Goal: Information Seeking & Learning: Learn about a topic

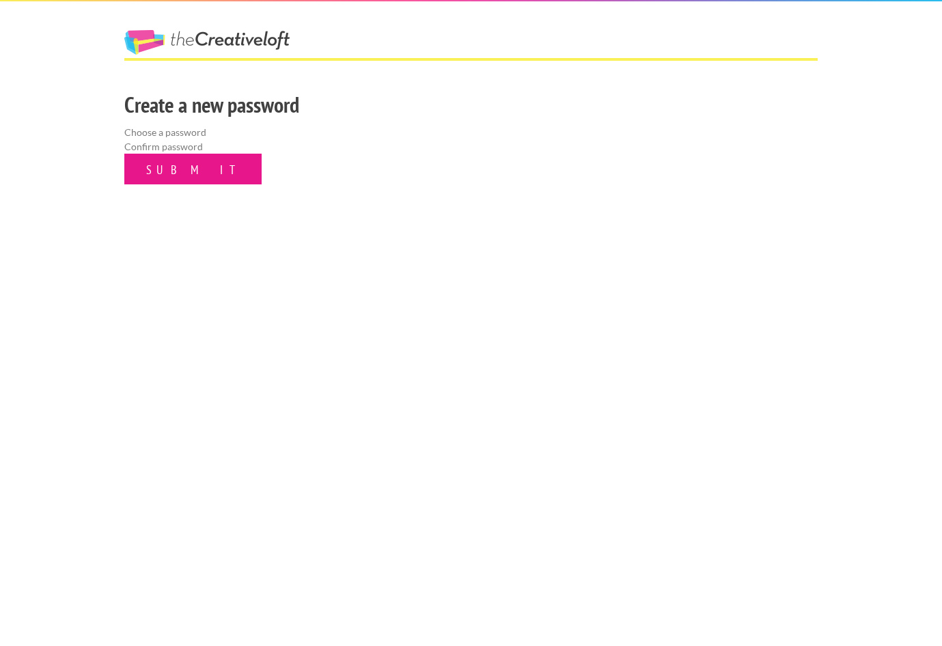
click at [149, 165] on input "Submit" at bounding box center [192, 169] width 137 height 31
click at [209, 45] on link "The Creative Loft" at bounding box center [206, 42] width 165 height 25
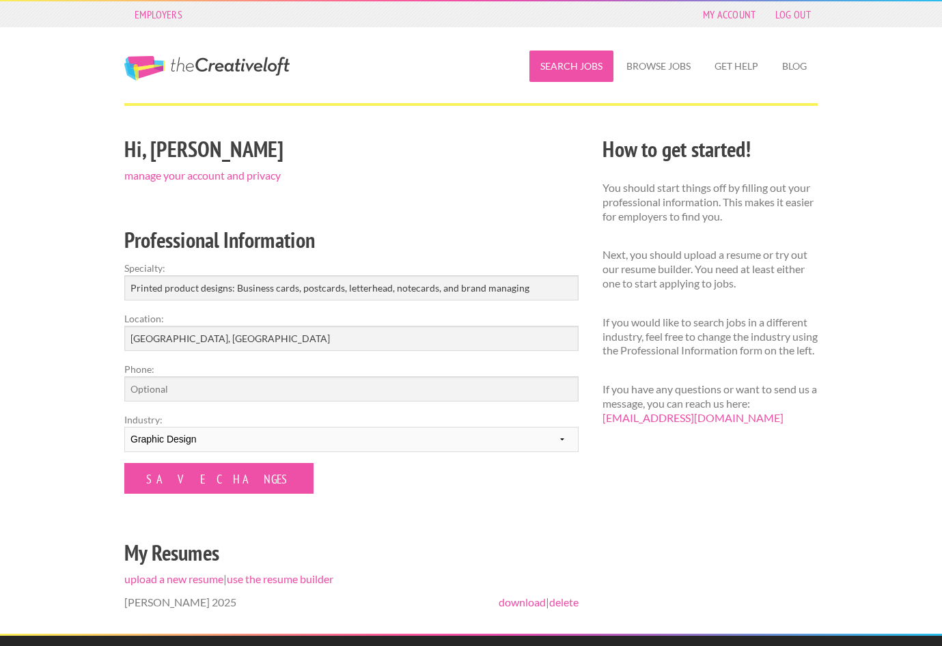
click at [571, 60] on link "Search Jobs" at bounding box center [571, 66] width 84 height 31
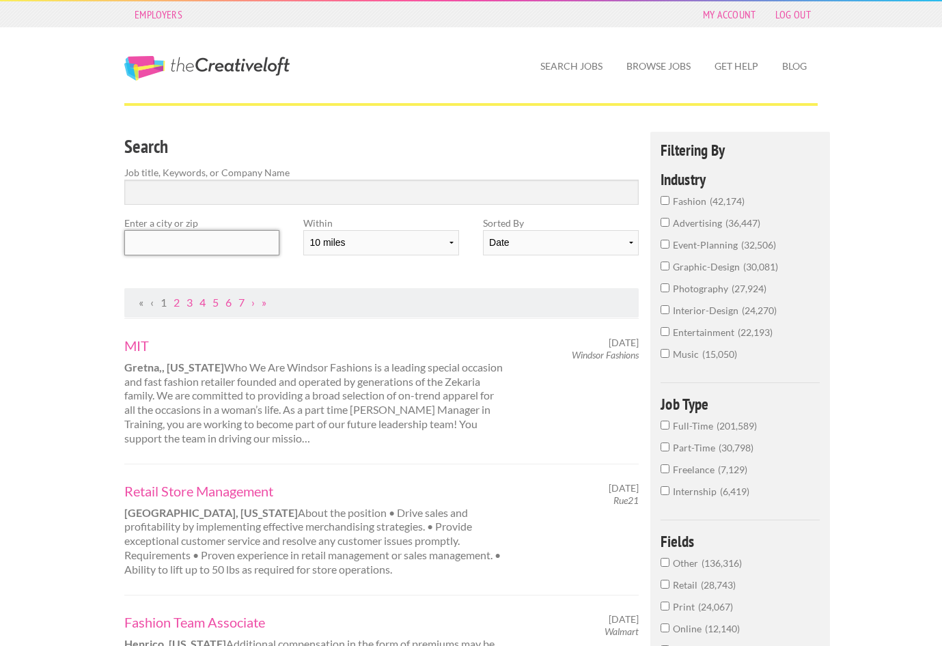
click at [144, 237] on input "text" at bounding box center [201, 242] width 155 height 25
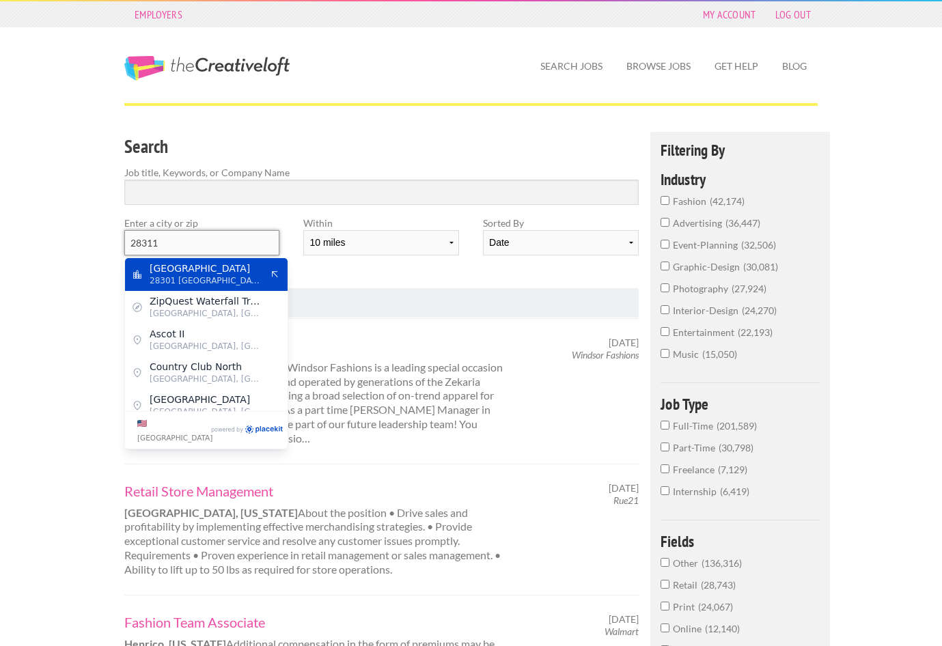
scroll to position [0, 1]
click at [170, 268] on span "[GEOGRAPHIC_DATA]" at bounding box center [206, 268] width 112 height 12
type input "[GEOGRAPHIC_DATA]"
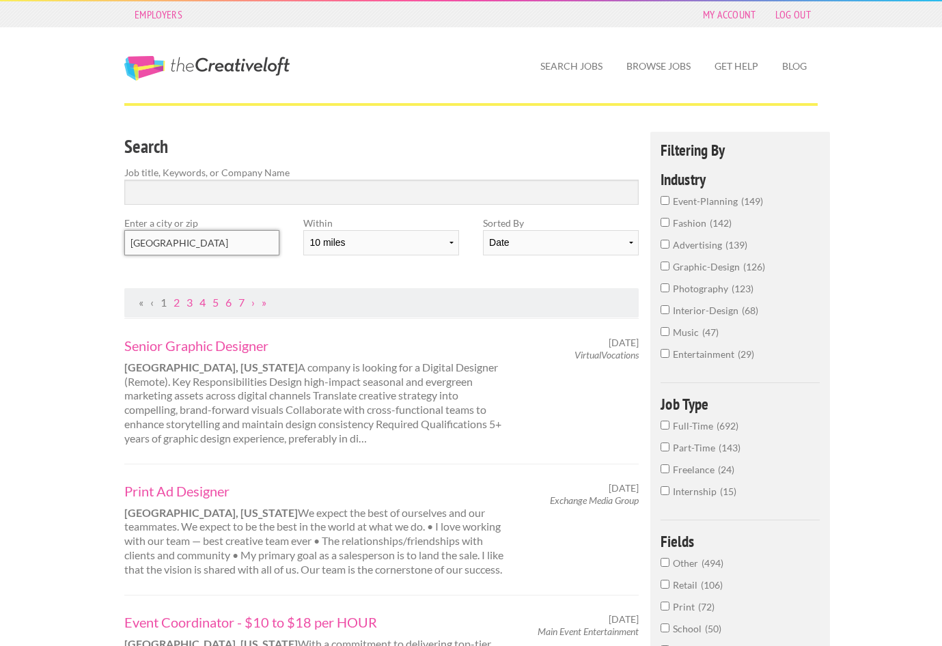
scroll to position [0, 0]
select select "20"
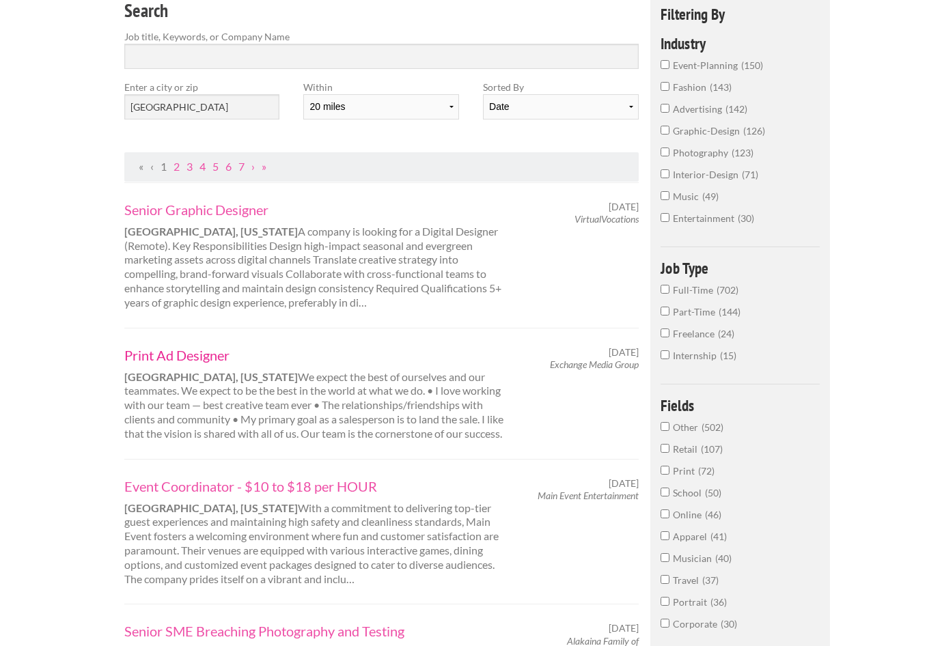
scroll to position [139, 0]
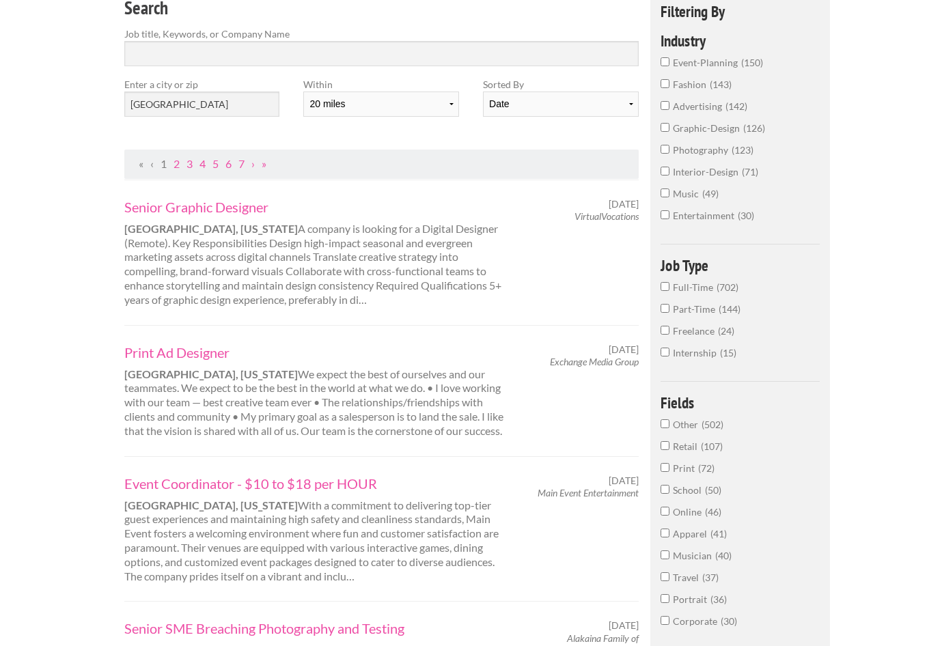
click at [406, 423] on div "Print Ad Designer [GEOGRAPHIC_DATA], [US_STATE] We expect the best of ourselves…" at bounding box center [315, 391] width 404 height 95
click at [193, 351] on link "Print Ad Designer" at bounding box center [314, 353] width 380 height 18
click at [666, 335] on input "Freelance 24" at bounding box center [664, 330] width 9 height 9
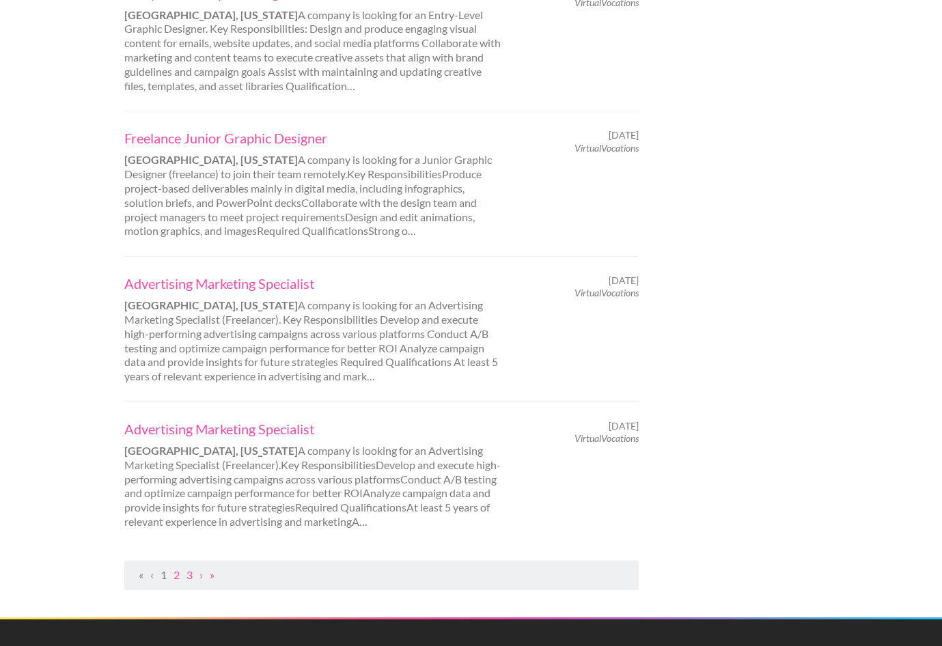
scroll to position [1248, 0]
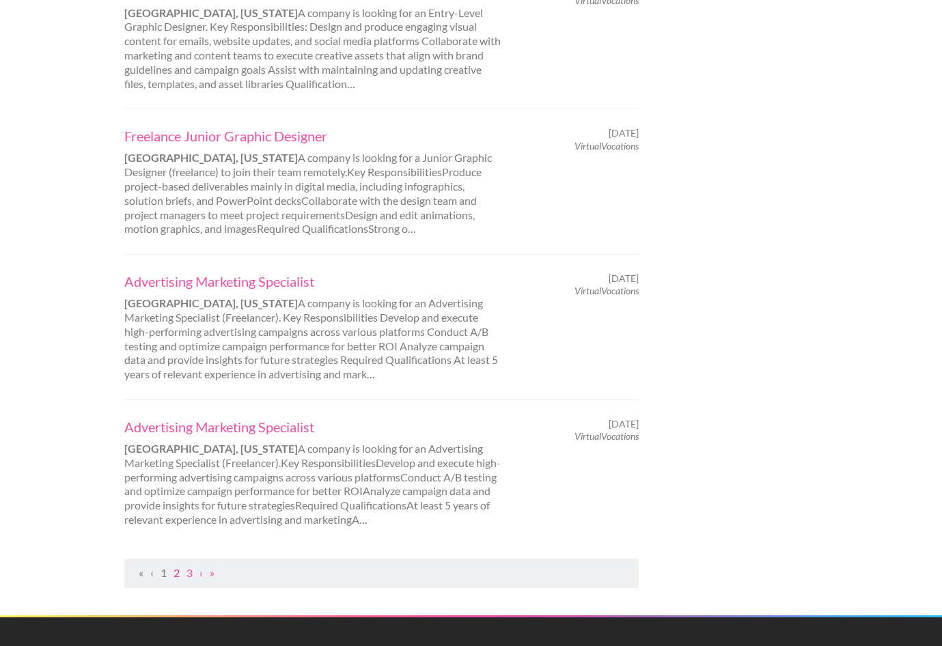
click at [176, 566] on link "2" at bounding box center [176, 572] width 6 height 13
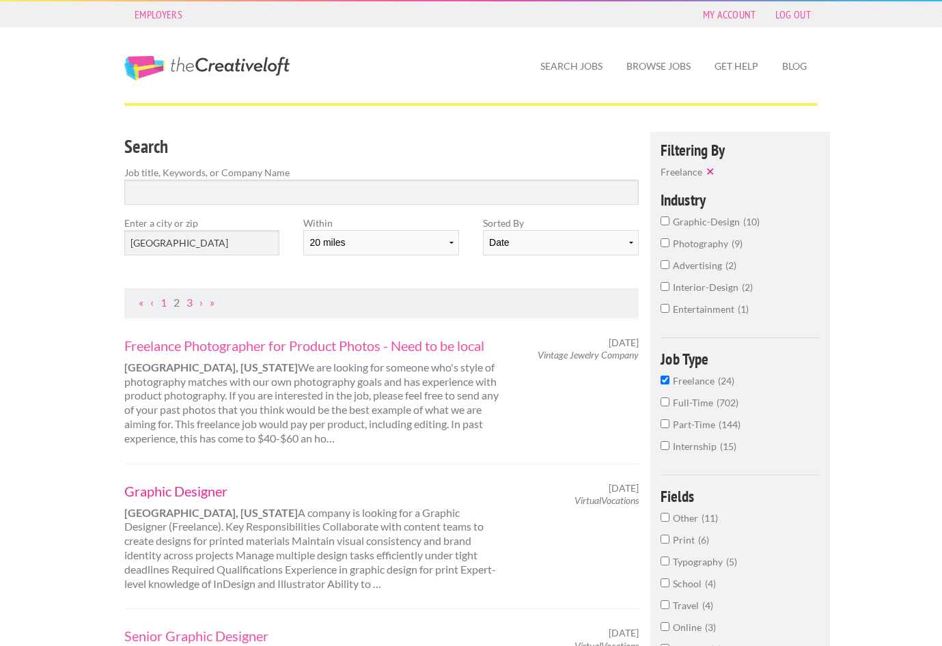
click at [170, 485] on link "Graphic Designer" at bounding box center [314, 491] width 380 height 18
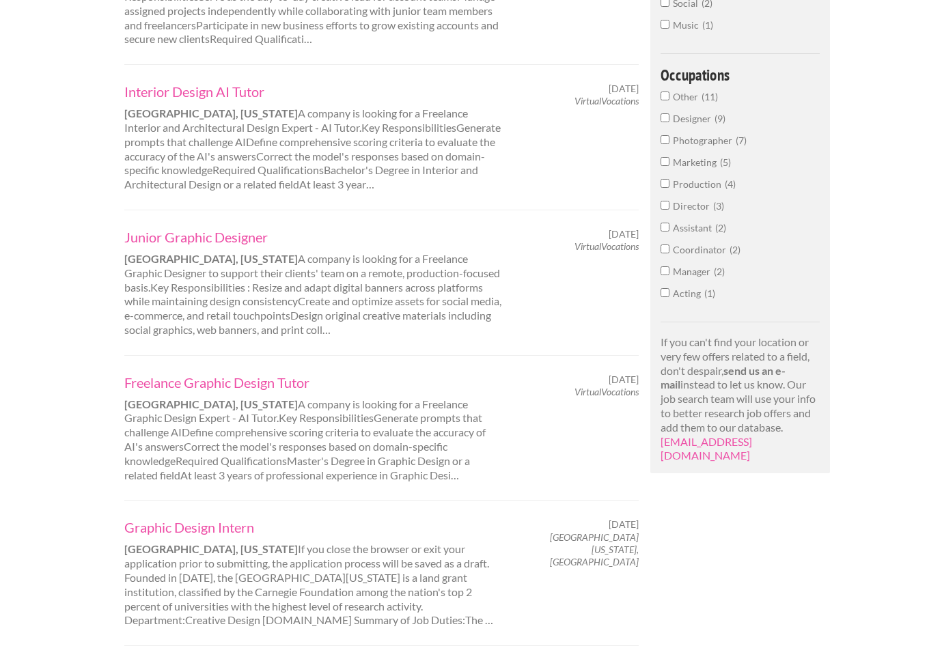
scroll to position [691, 0]
click at [191, 227] on link "Junior Graphic Designer" at bounding box center [314, 236] width 380 height 18
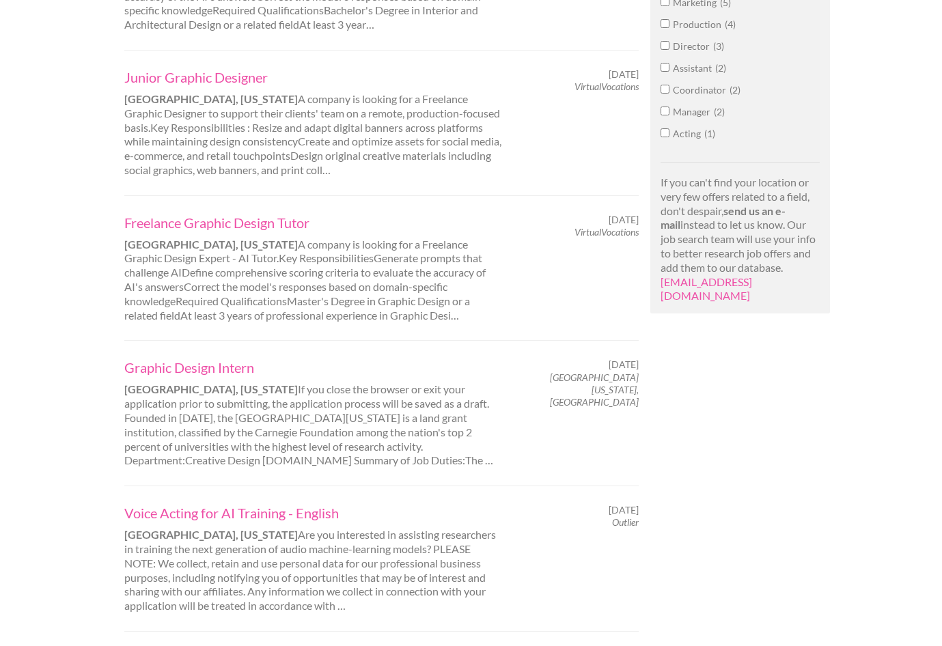
scroll to position [854, 0]
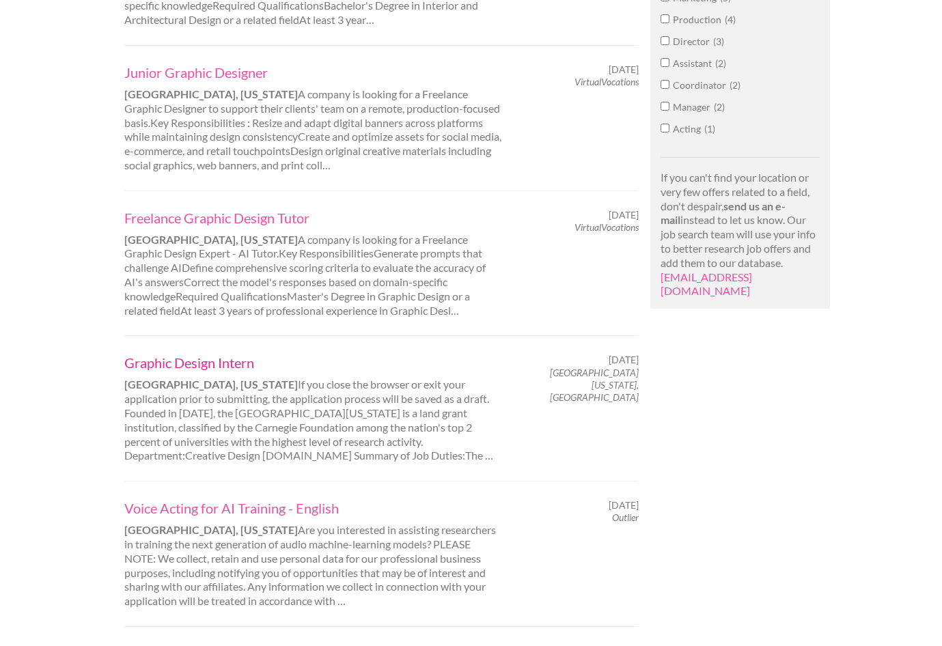
click at [156, 354] on link "Graphic Design Intern" at bounding box center [314, 363] width 380 height 18
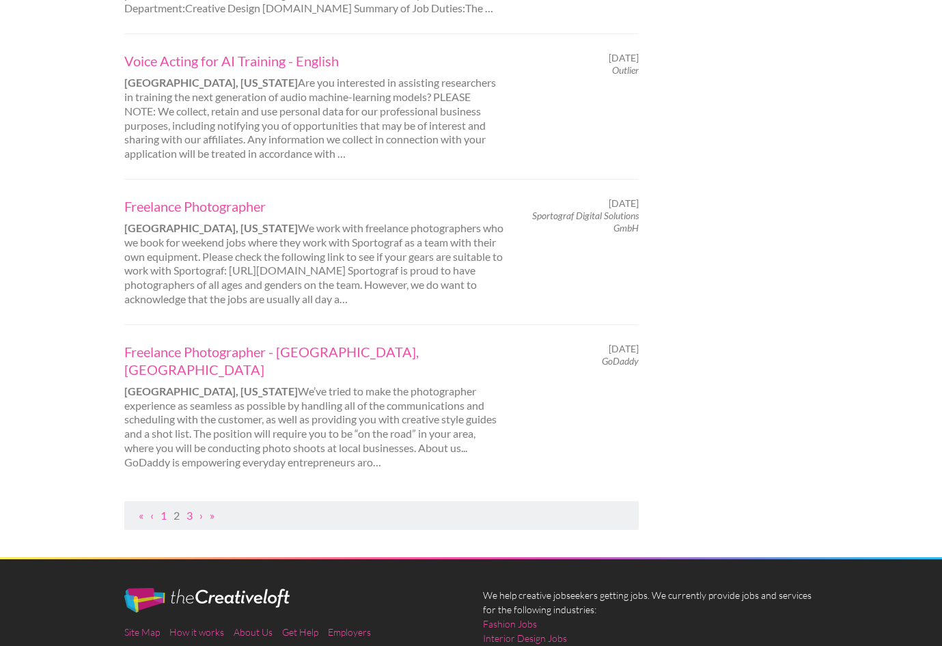
scroll to position [1302, 0]
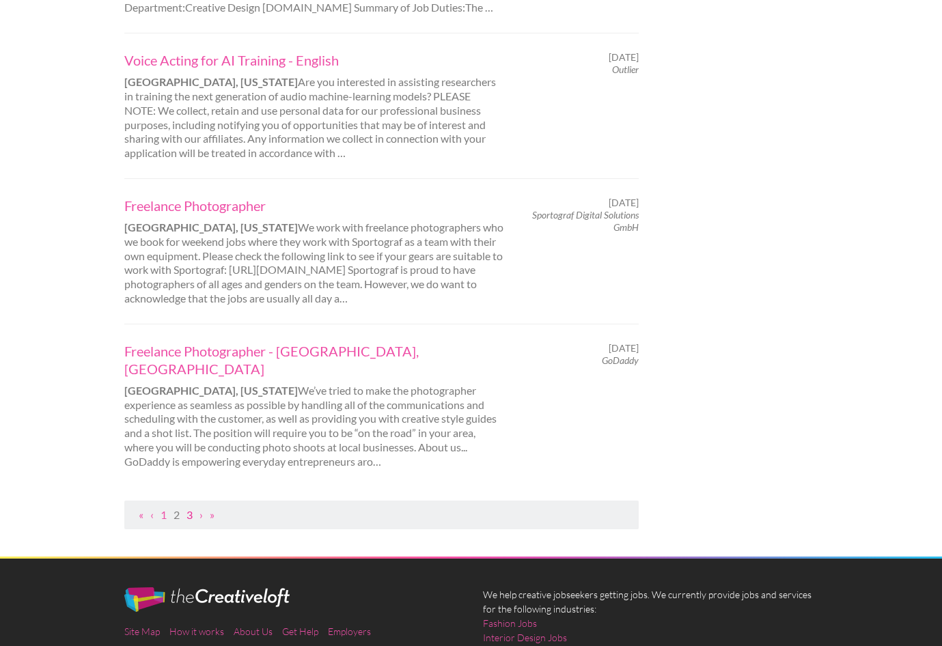
click at [191, 508] on link "3" at bounding box center [189, 514] width 6 height 13
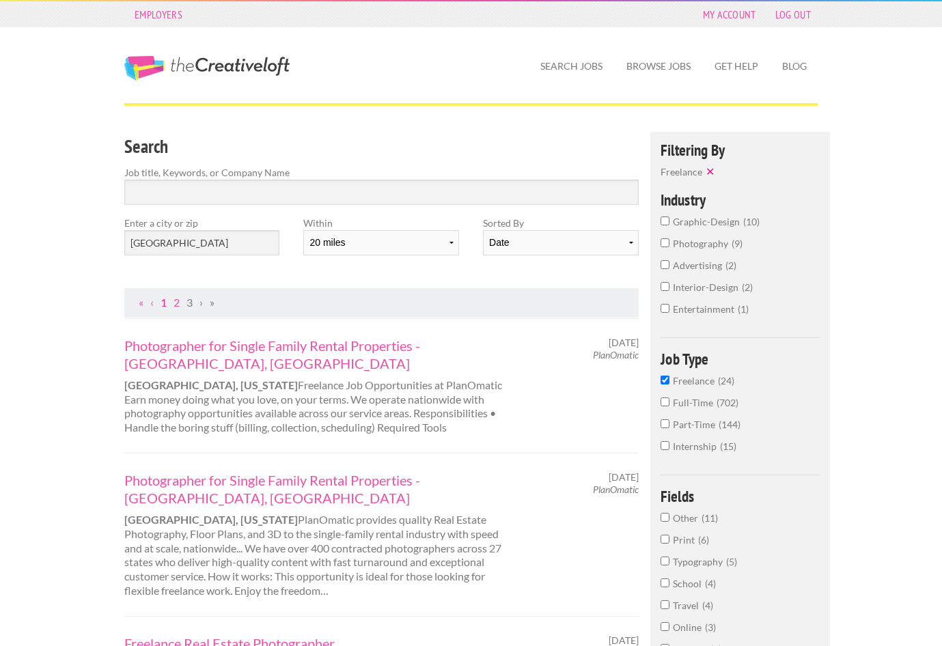
click at [160, 299] on link "1" at bounding box center [163, 302] width 6 height 13
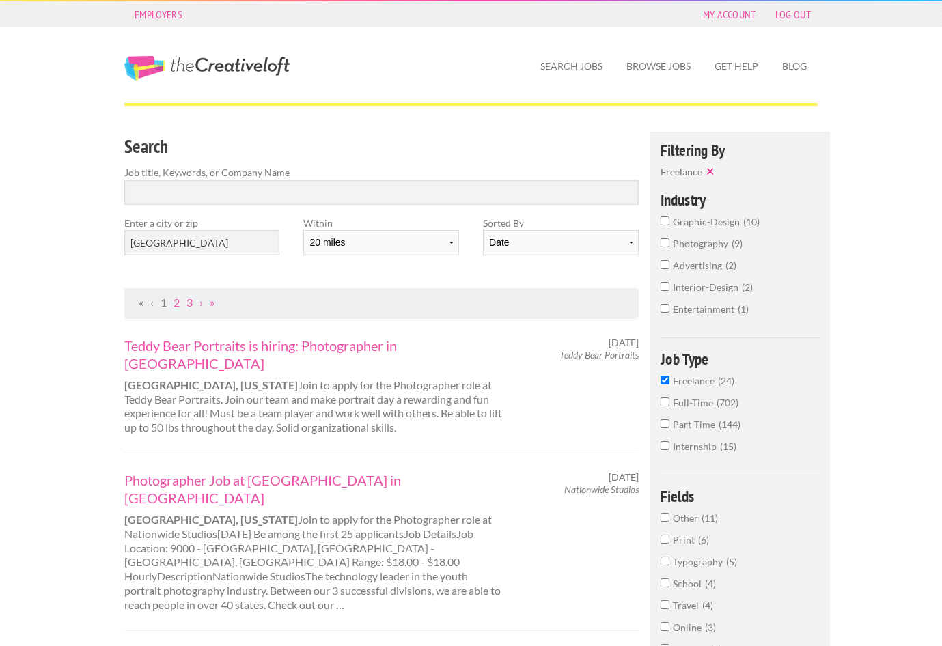
click at [165, 302] on link "1" at bounding box center [163, 302] width 6 height 13
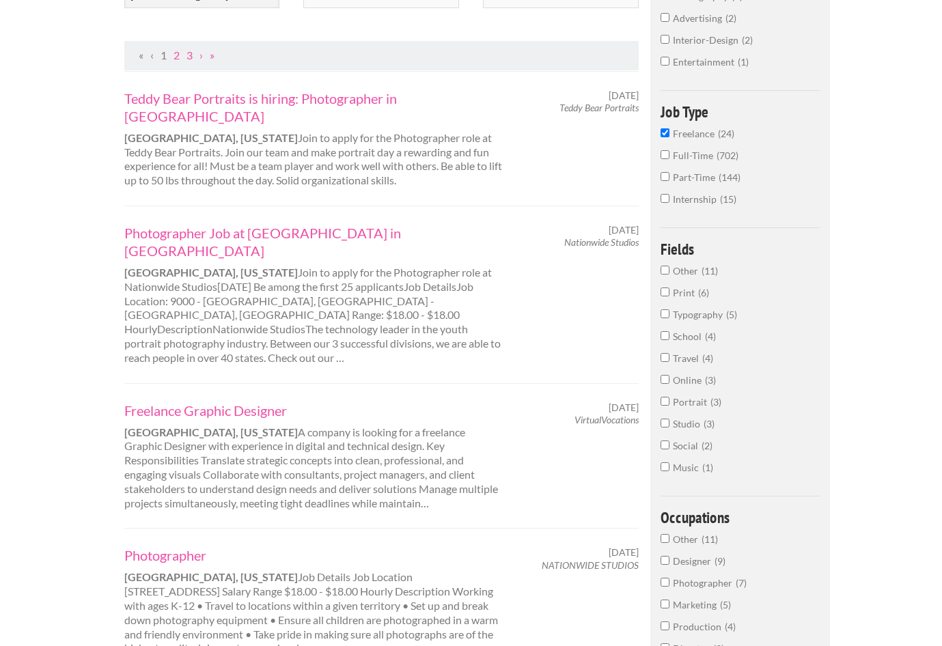
scroll to position [249, 0]
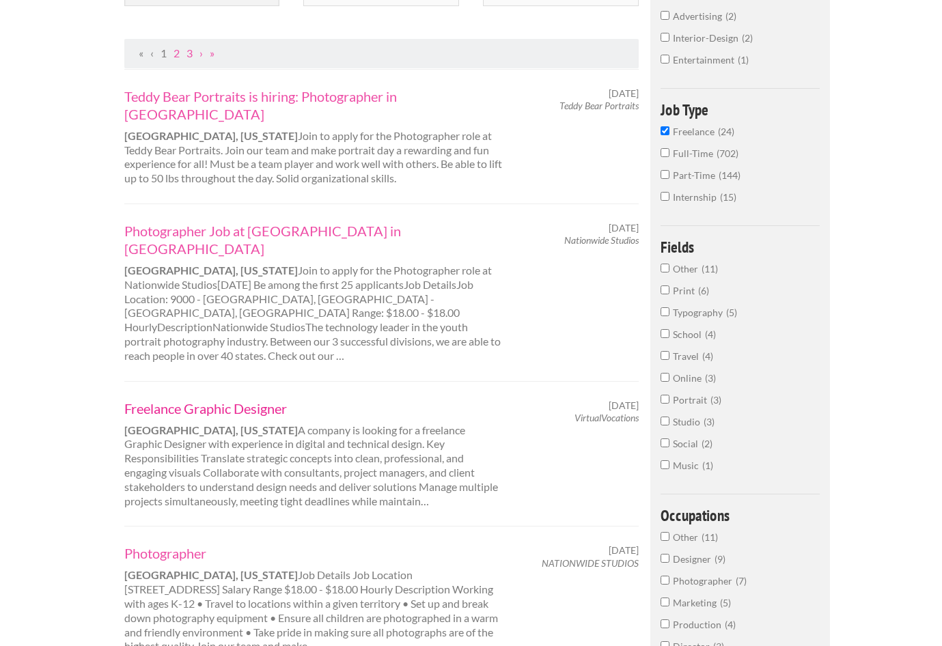
click at [156, 400] on link "Freelance Graphic Designer" at bounding box center [314, 409] width 380 height 18
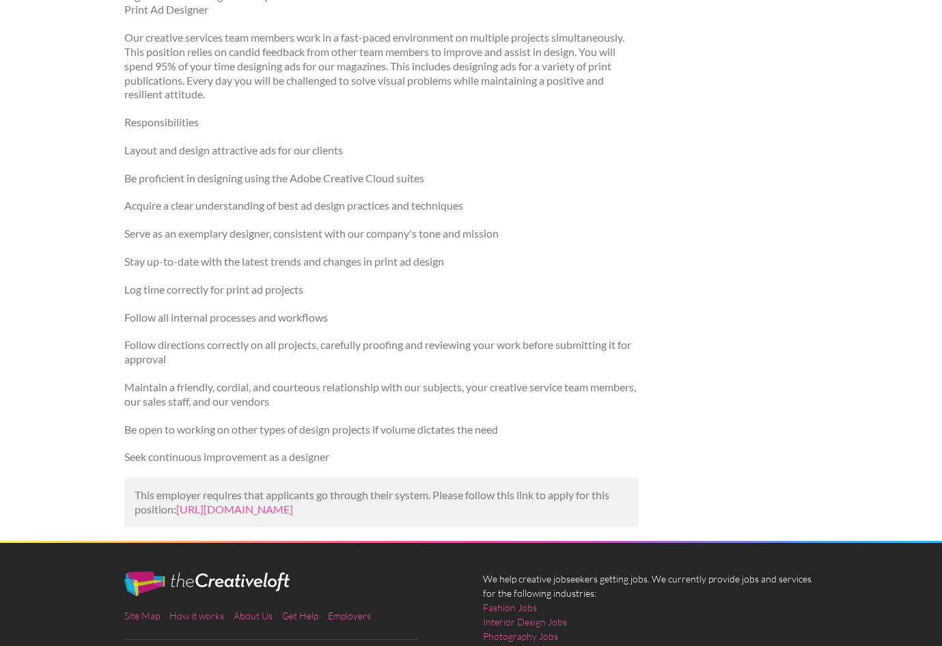
scroll to position [1838, 0]
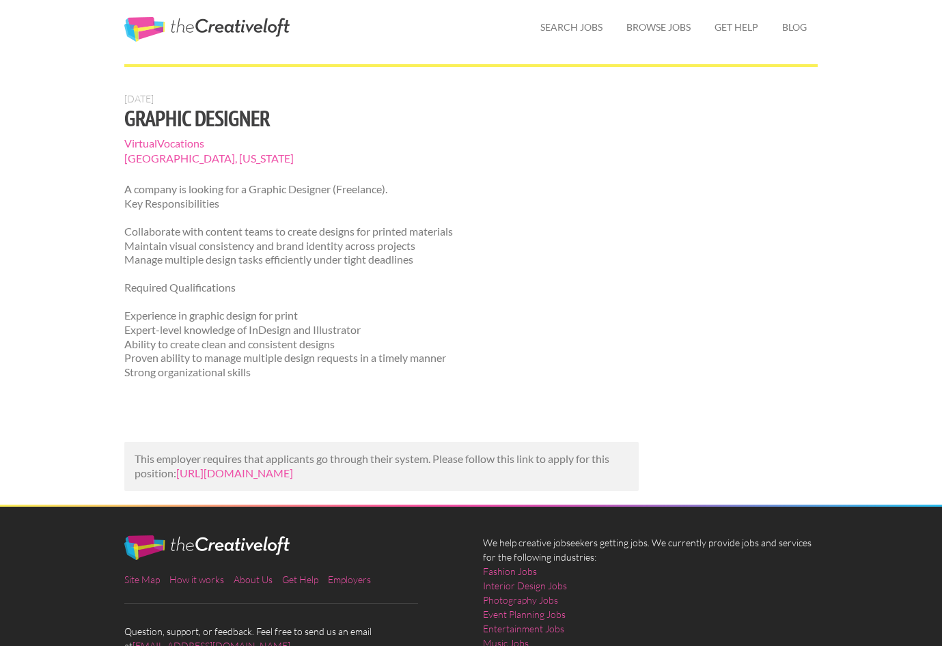
scroll to position [34, 0]
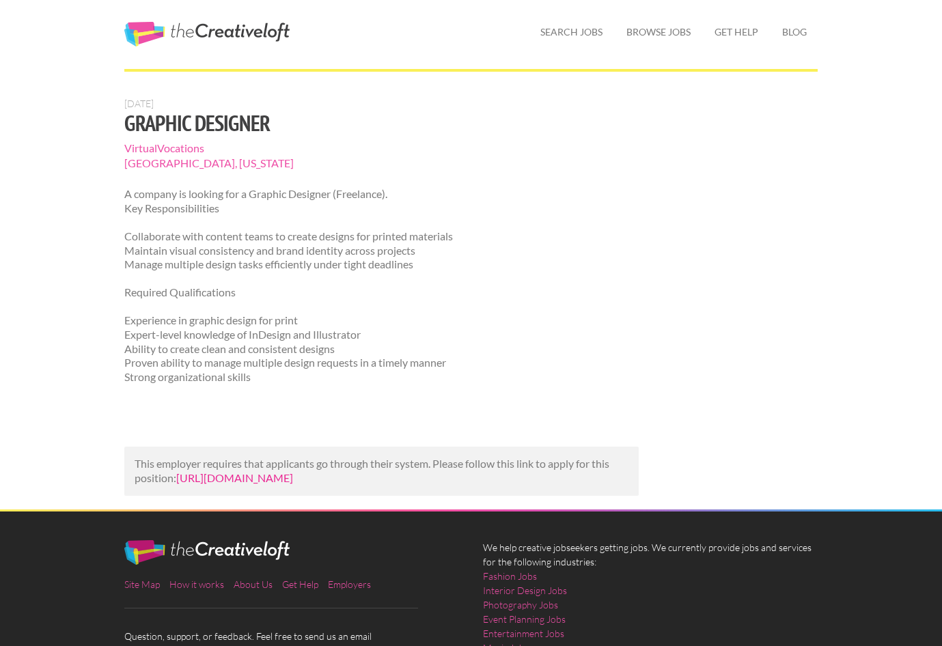
click at [266, 484] on link "https://us.jobrapido.com/jobpreview/2511229912971476992?utm_campaign=google_job…" at bounding box center [234, 477] width 117 height 13
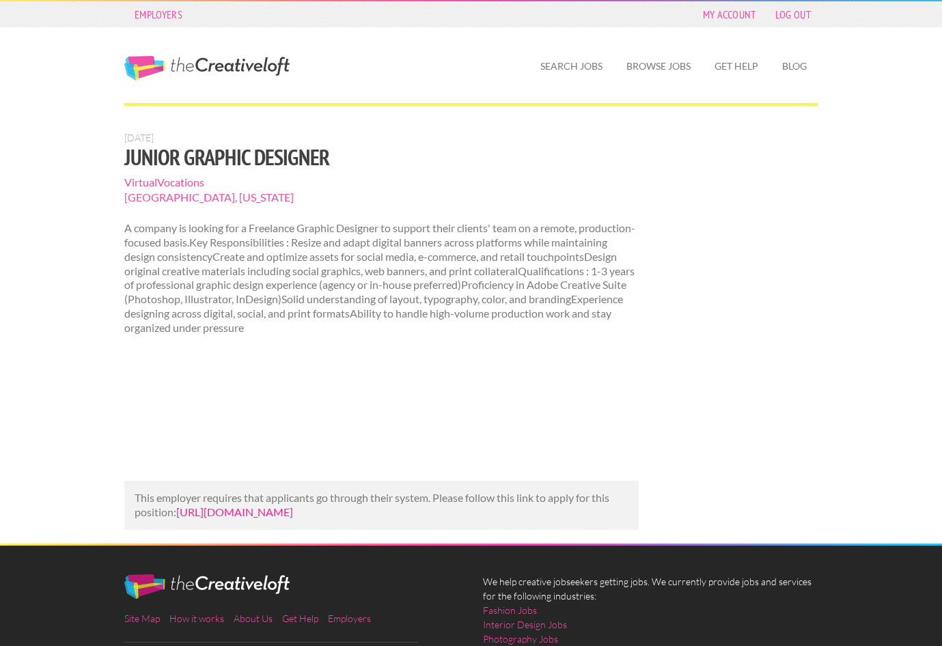
click at [261, 518] on link "[URL][DOMAIN_NAME]" at bounding box center [234, 511] width 117 height 13
click at [216, 518] on link "[URL][DOMAIN_NAME]" at bounding box center [234, 511] width 117 height 13
